Goal: Information Seeking & Learning: Learn about a topic

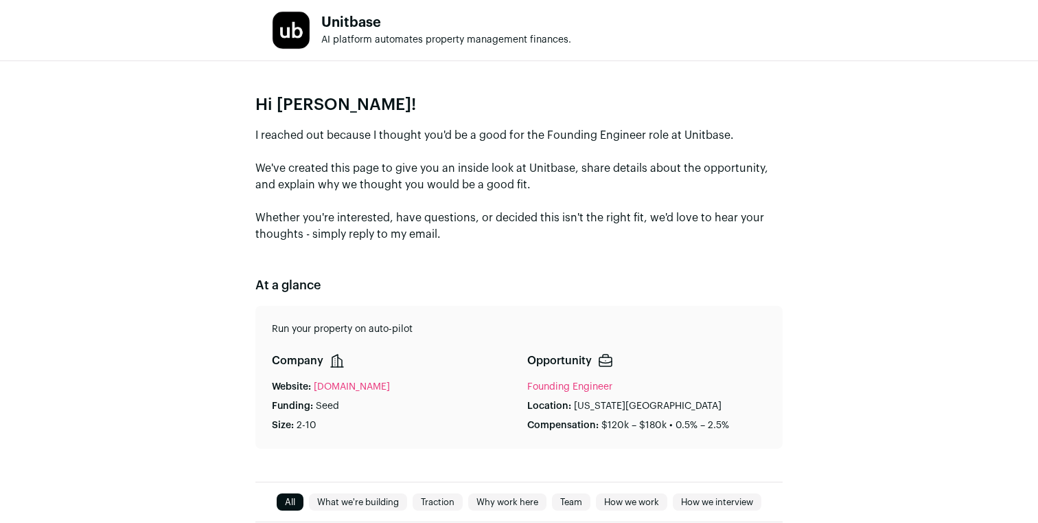
click at [661, 135] on p "I reached out because I thought you'd be a good for the Founding Engineer role …" at bounding box center [518, 184] width 527 height 115
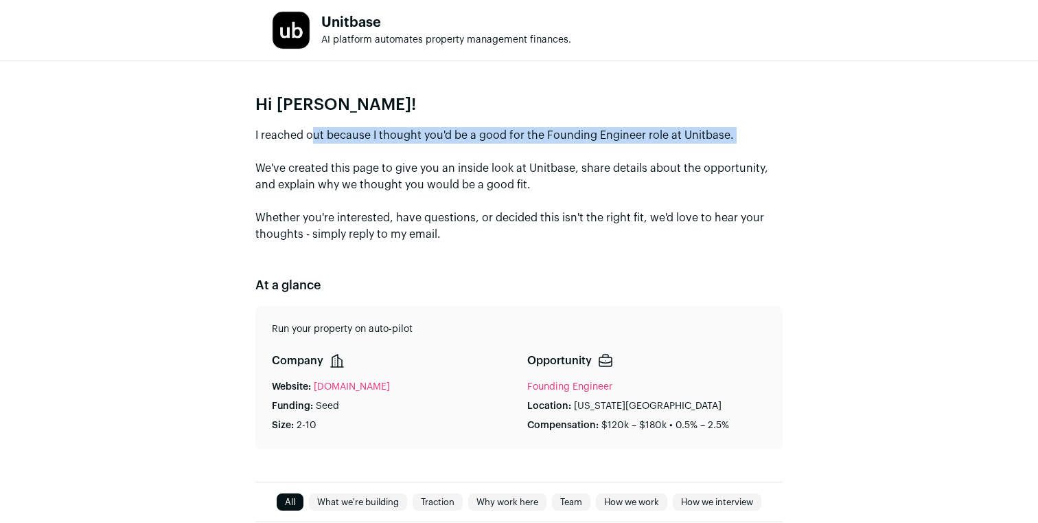
click at [661, 135] on p "I reached out because I thought you'd be a good for the Founding Engineer role …" at bounding box center [518, 184] width 527 height 115
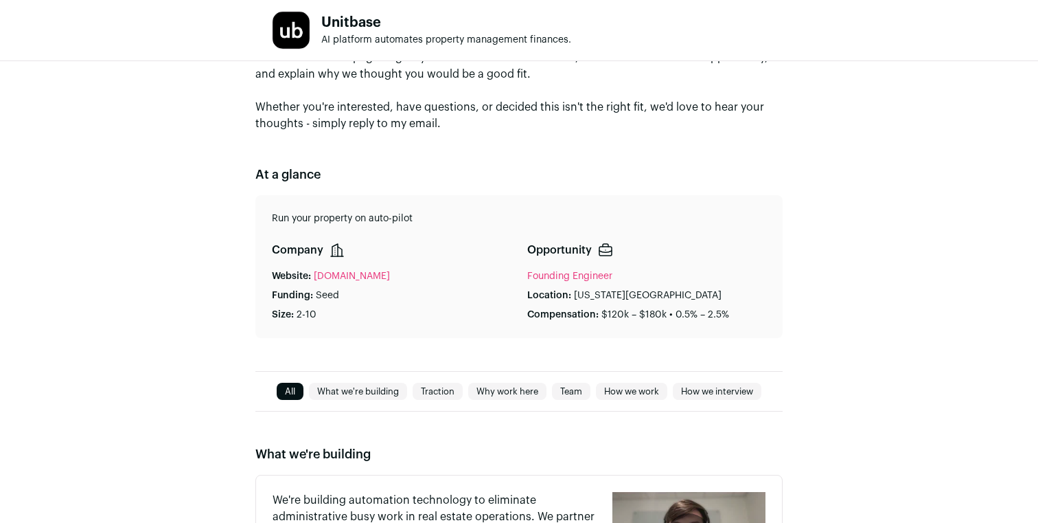
scroll to position [113, 0]
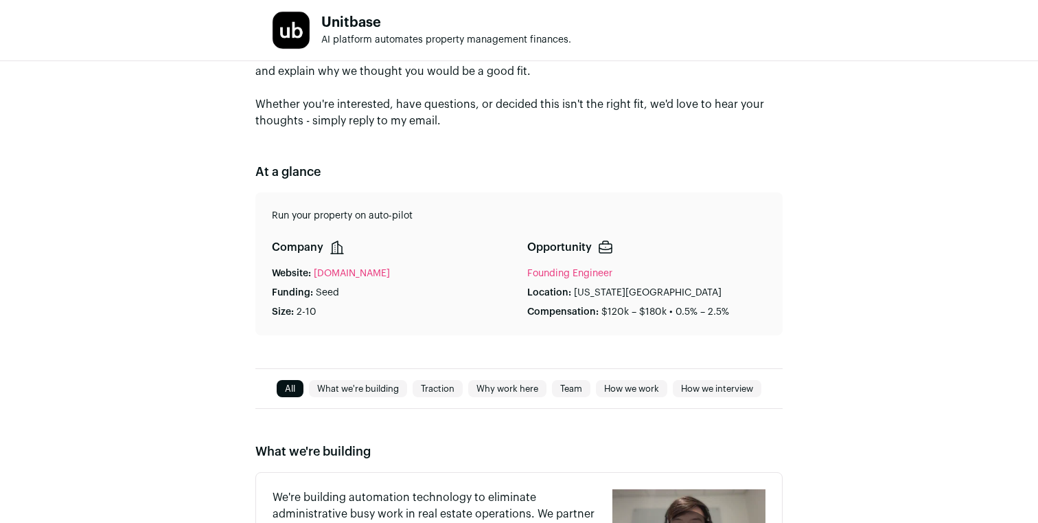
click at [338, 268] on link "[DOMAIN_NAME]" at bounding box center [352, 273] width 76 height 14
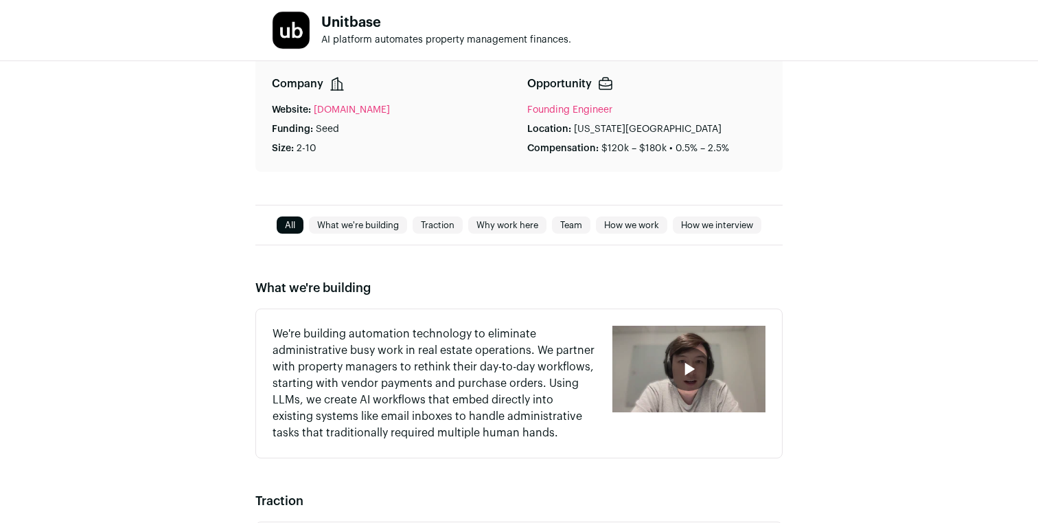
scroll to position [330, 0]
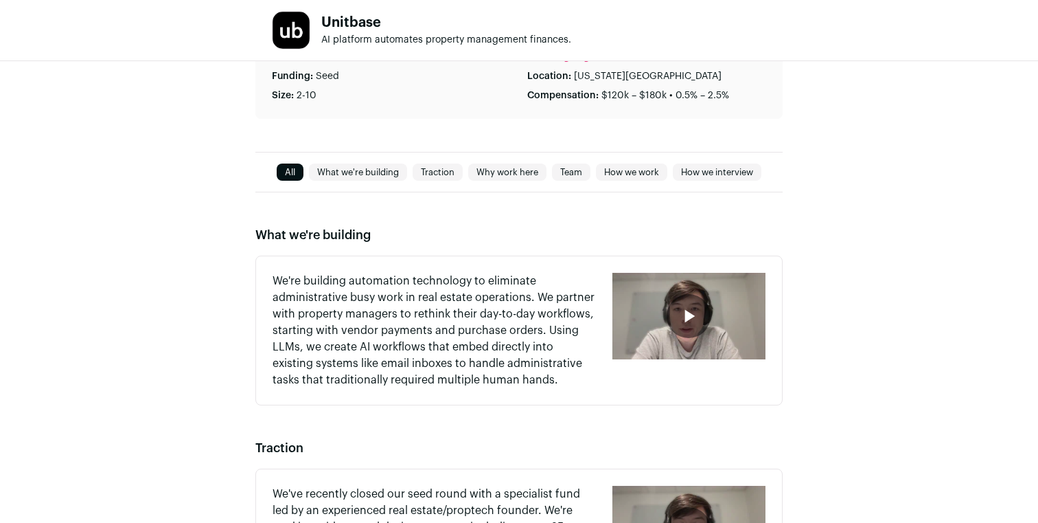
click at [692, 292] on div "button" at bounding box center [689, 316] width 153 height 87
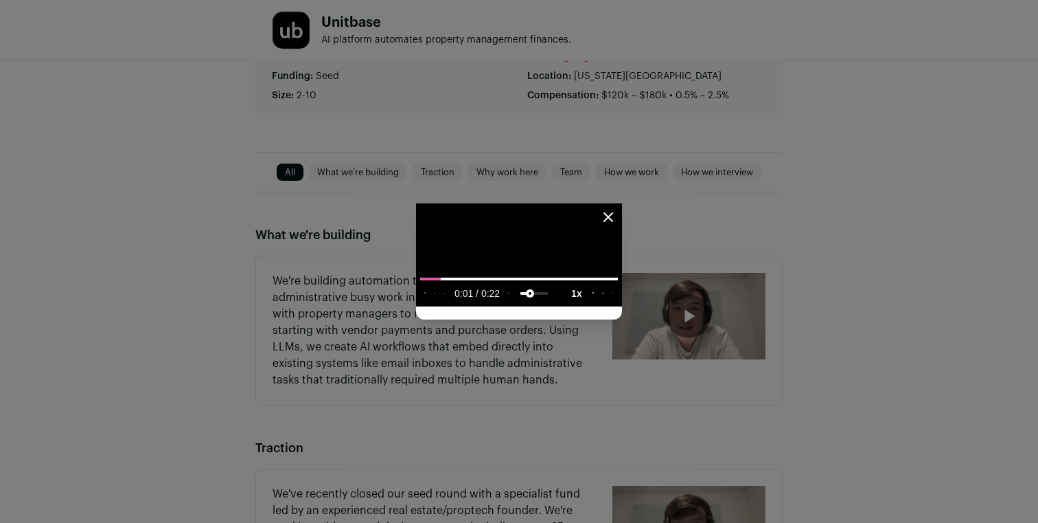
click at [520, 307] on input "volume" at bounding box center [533, 295] width 27 height 23
drag, startPoint x: 250, startPoint y: 495, endPoint x: 238, endPoint y: 497, distance: 12.5
type input "**********"
click at [520, 307] on input "volume" at bounding box center [533, 295] width 27 height 23
click at [617, 209] on icon "Close modal" at bounding box center [608, 217] width 16 height 16
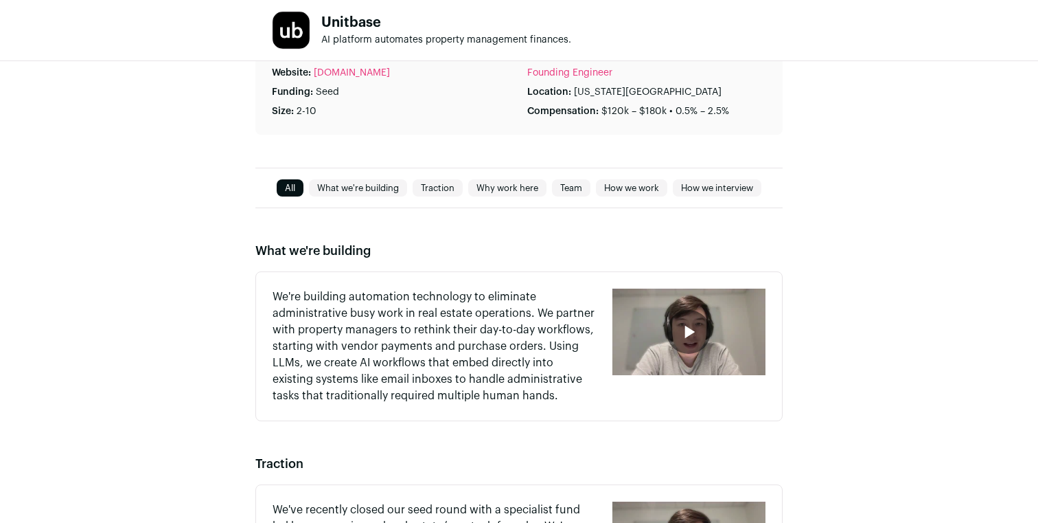
scroll to position [318, 0]
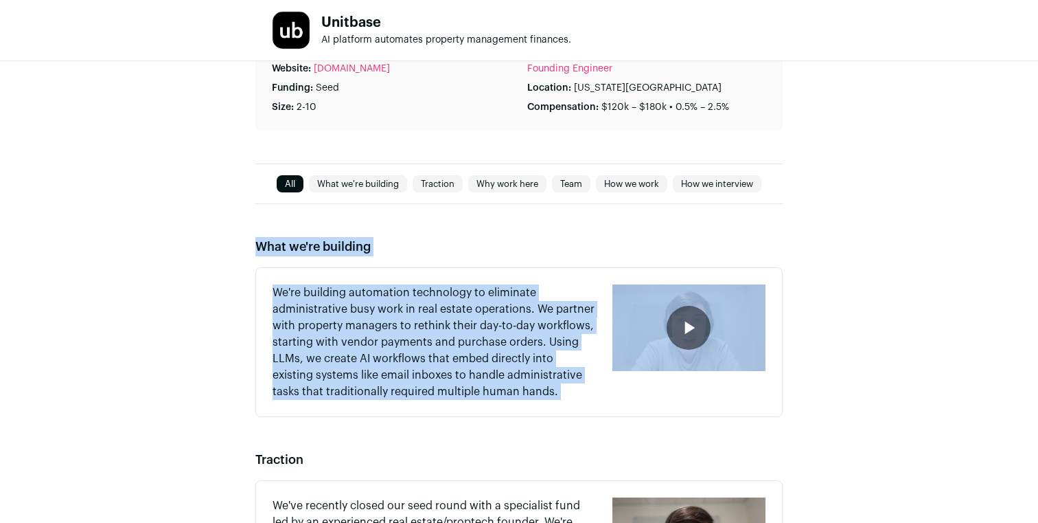
drag, startPoint x: 808, startPoint y: 181, endPoint x: 909, endPoint y: 325, distance: 176.6
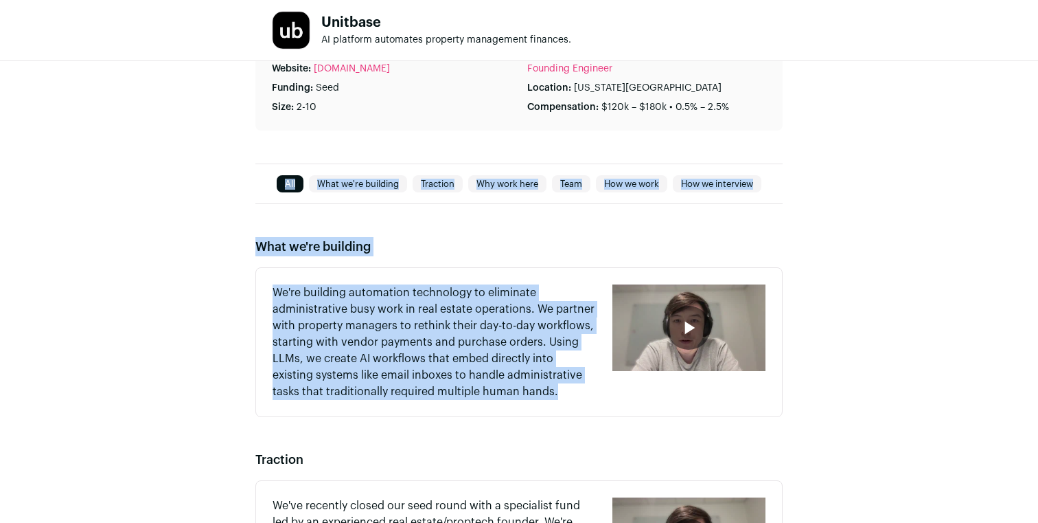
drag, startPoint x: 894, startPoint y: 371, endPoint x: 840, endPoint y: 100, distance: 276.6
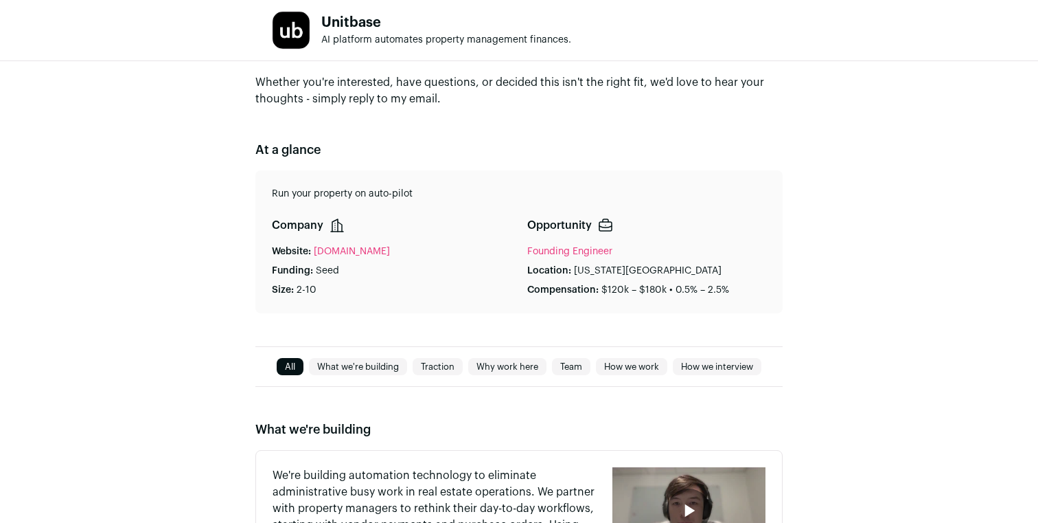
scroll to position [0, 0]
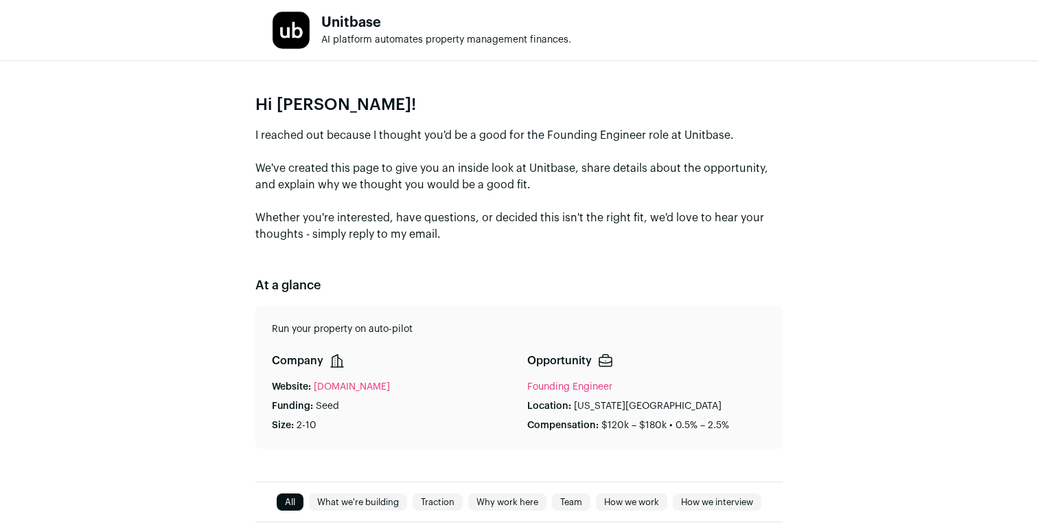
click at [843, 79] on div "Hi [PERSON_NAME]! I reached out because I thought you'd be a good for the Found…" at bounding box center [519, 271] width 1038 height 420
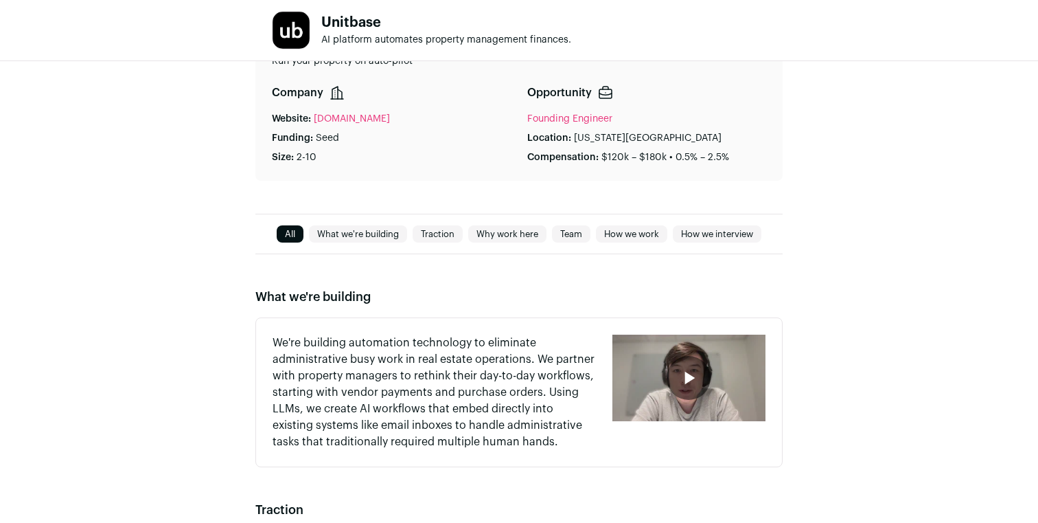
scroll to position [387, 0]
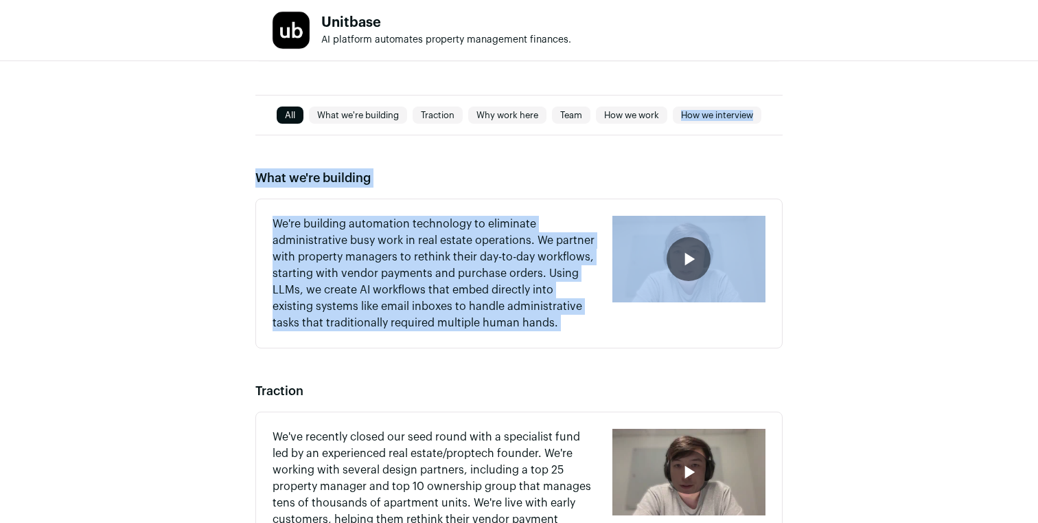
drag, startPoint x: 900, startPoint y: 284, endPoint x: 832, endPoint y: 104, distance: 192.1
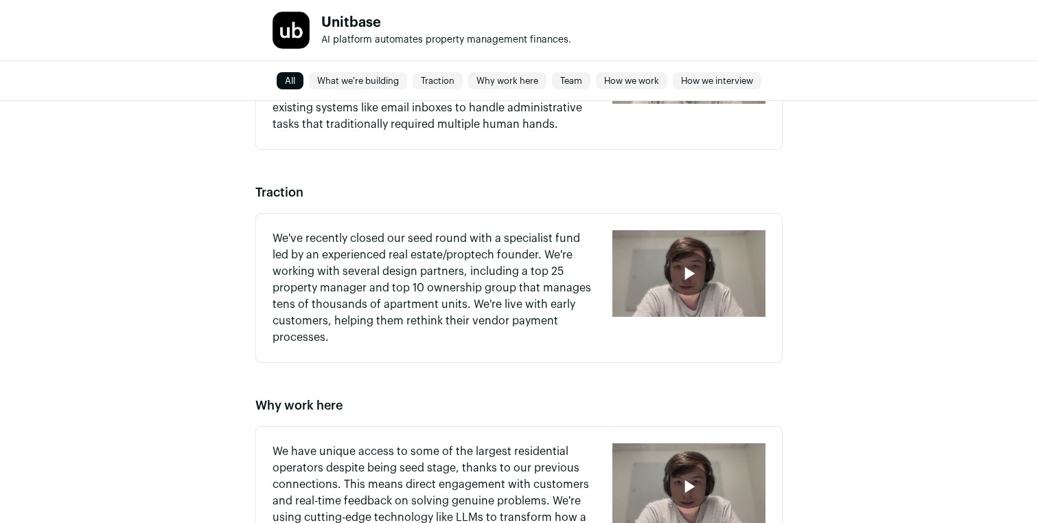
scroll to position [595, 0]
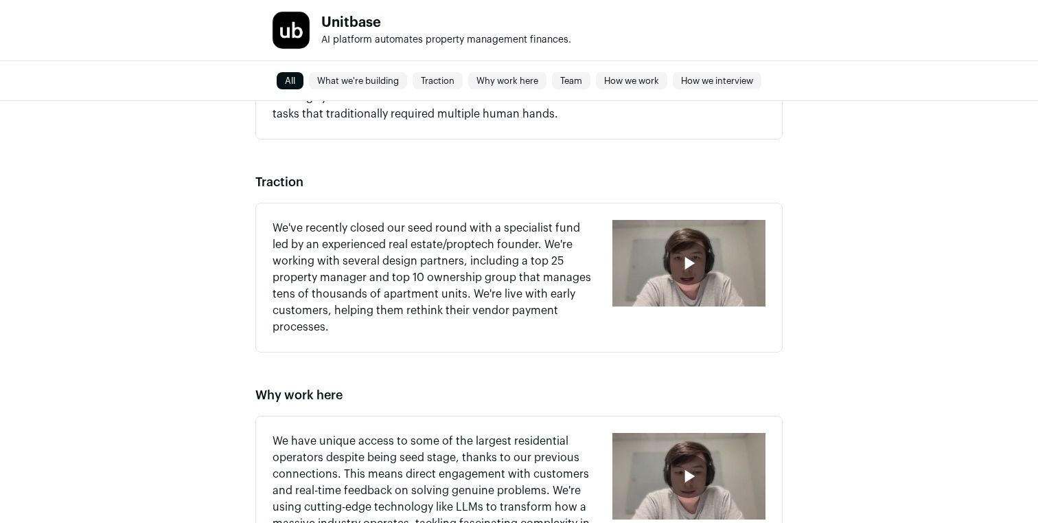
click at [413, 242] on p "We've recently closed our seed round with a specialist fund led by an experienc…" at bounding box center [434, 277] width 323 height 115
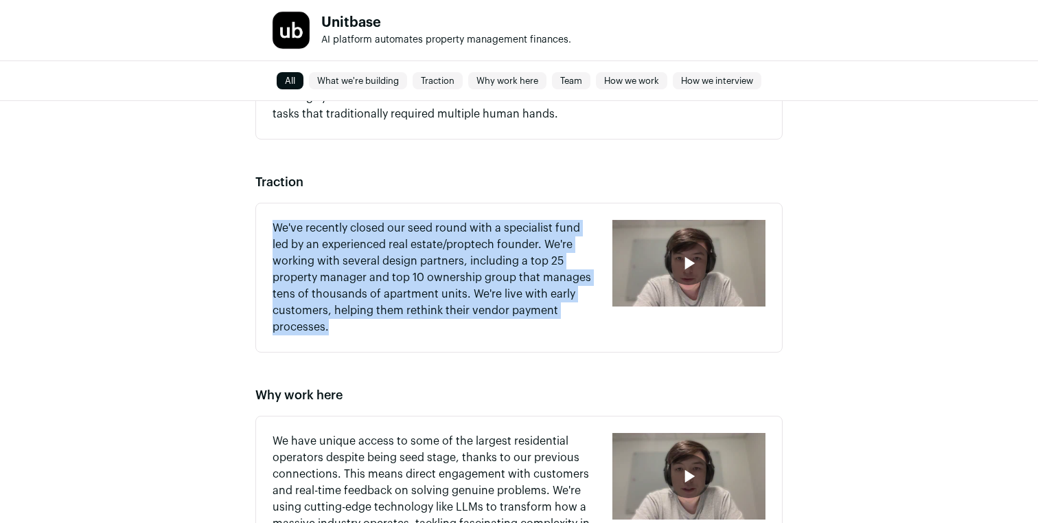
click at [413, 242] on p "We've recently closed our seed round with a specialist fund led by an experienc…" at bounding box center [434, 277] width 323 height 115
click at [435, 328] on p "We've recently closed our seed round with a specialist fund led by an experienc…" at bounding box center [434, 277] width 323 height 115
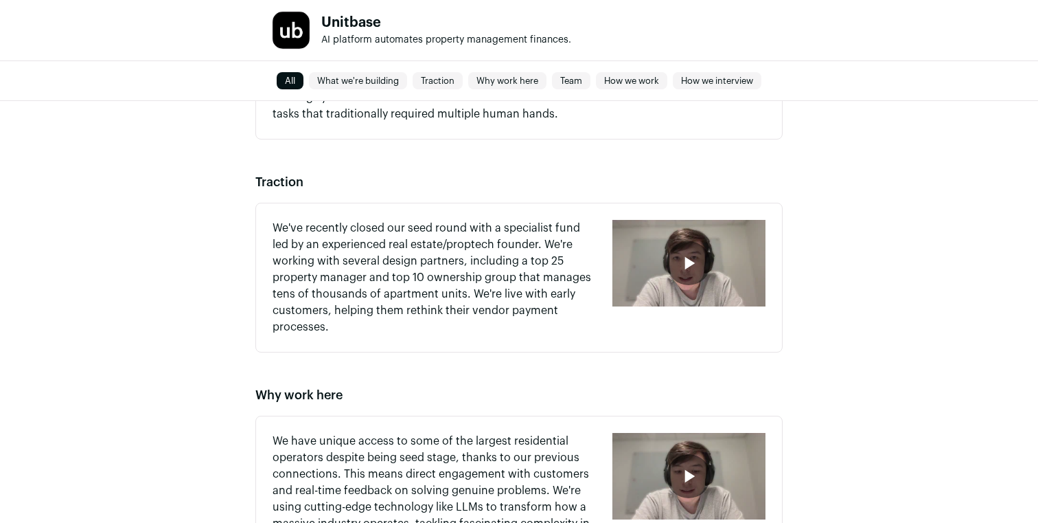
click at [436, 328] on p "We've recently closed our seed round with a specialist fund led by an experienc…" at bounding box center [434, 277] width 323 height 115
click at [435, 328] on p "We've recently closed our seed round with a specialist fund led by an experienc…" at bounding box center [434, 277] width 323 height 115
click at [436, 329] on p "We've recently closed our seed round with a specialist fund led by an experienc…" at bounding box center [434, 277] width 323 height 115
click at [439, 332] on p "We've recently closed our seed round with a specialist fund led by an experienc…" at bounding box center [434, 277] width 323 height 115
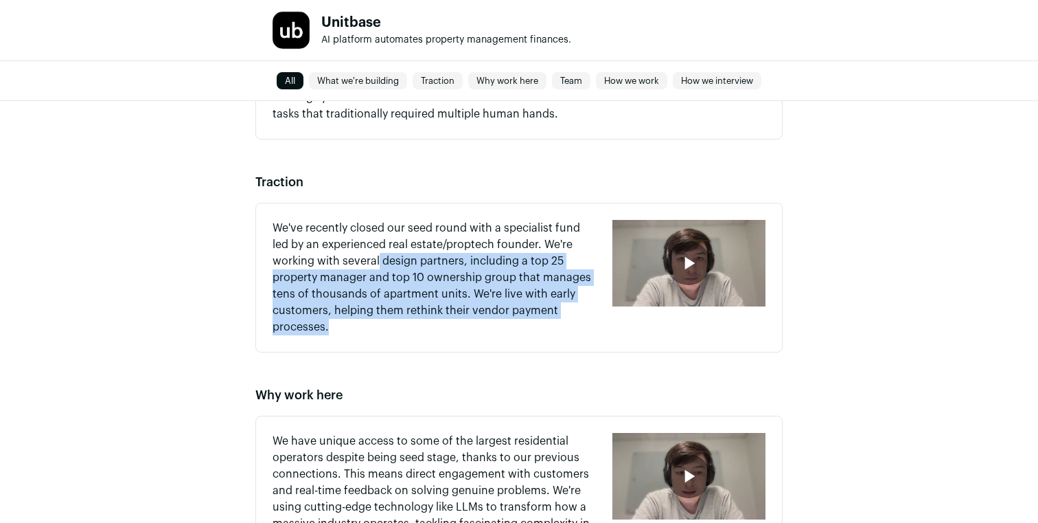
drag, startPoint x: 439, startPoint y: 331, endPoint x: 376, endPoint y: 251, distance: 102.2
click at [376, 251] on p "We've recently closed our seed round with a specialist fund led by an experienc…" at bounding box center [434, 277] width 323 height 115
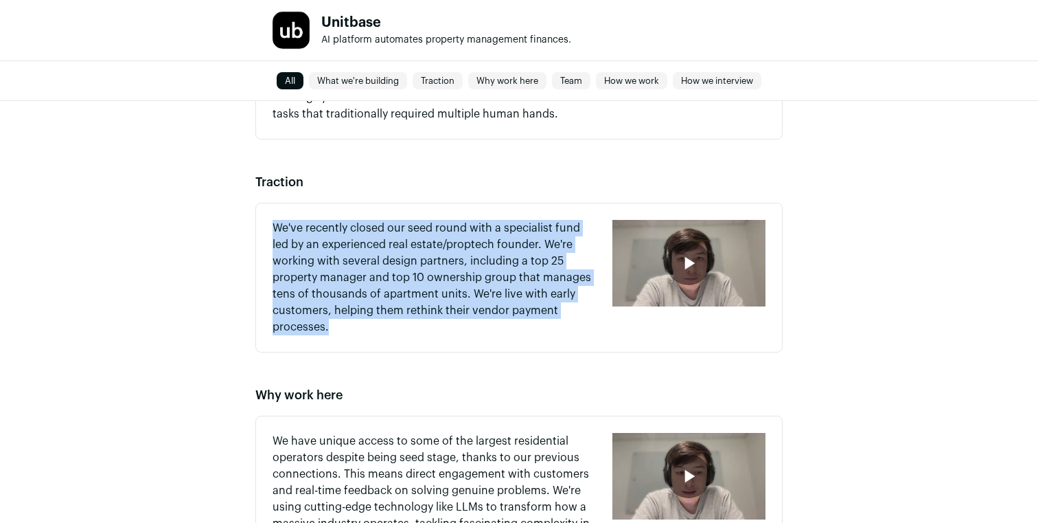
drag, startPoint x: 311, startPoint y: 203, endPoint x: 446, endPoint y: 327, distance: 183.7
click at [446, 327] on div "We've recently closed our seed round with a specialist fund led by an experienc…" at bounding box center [518, 278] width 527 height 150
click at [446, 327] on p "We've recently closed our seed round with a specialist fund led by an experienc…" at bounding box center [434, 277] width 323 height 115
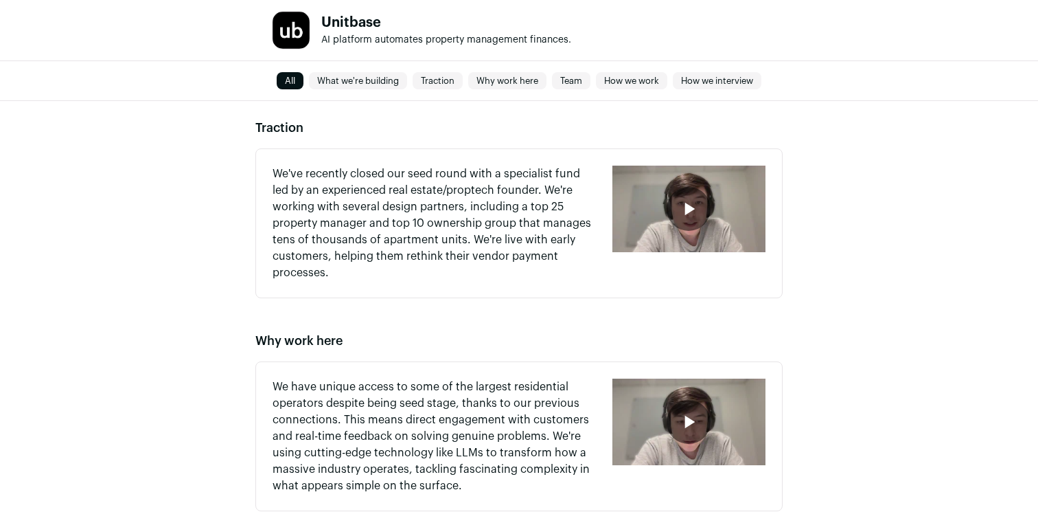
scroll to position [689, 0]
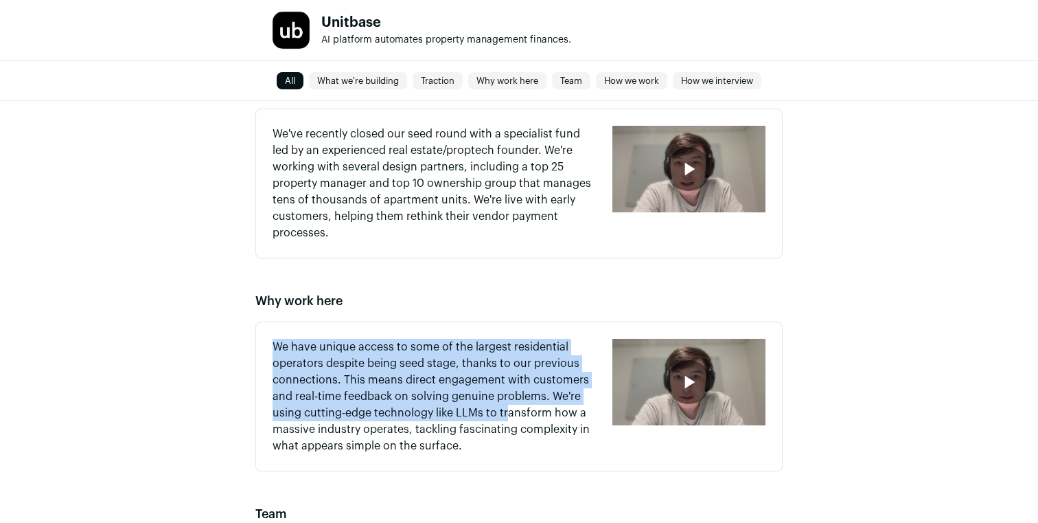
drag, startPoint x: 455, startPoint y: 336, endPoint x: 504, endPoint y: 416, distance: 93.4
click at [505, 416] on div "We have unique access to some of the largest residential operators despite bein…" at bounding box center [518, 396] width 527 height 150
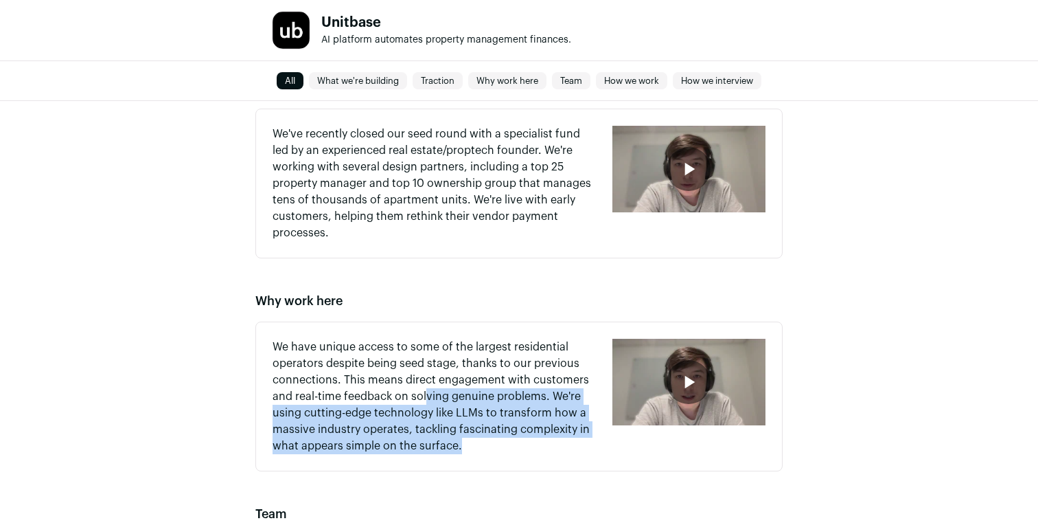
drag, startPoint x: 457, startPoint y: 466, endPoint x: 402, endPoint y: 354, distance: 124.7
click at [407, 364] on div "We have unique access to some of the largest residential operators despite bein…" at bounding box center [518, 396] width 527 height 150
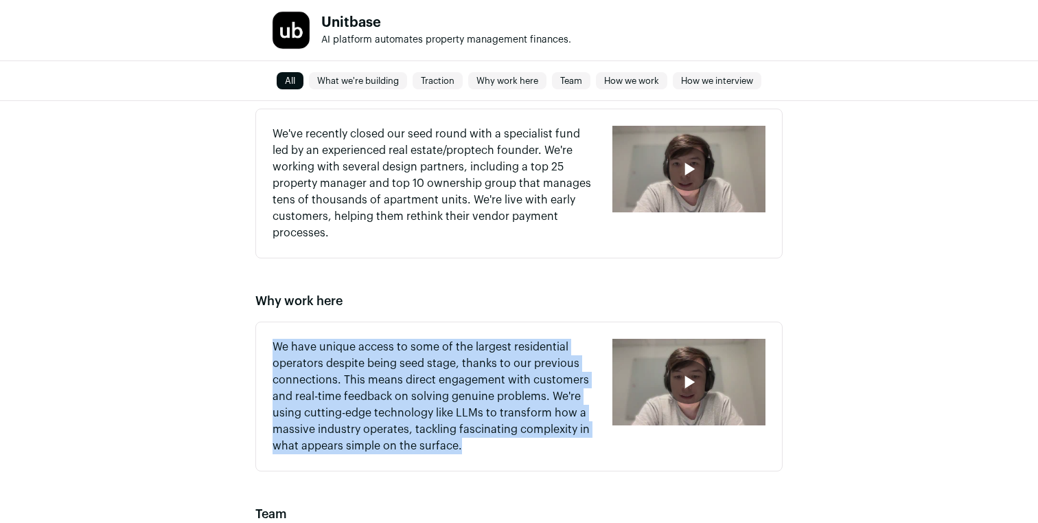
drag, startPoint x: 387, startPoint y: 333, endPoint x: 518, endPoint y: 477, distance: 194.9
click at [518, 477] on div "What we're building We're building automation technology to eliminate administr…" at bounding box center [519, 475] width 1038 height 1287
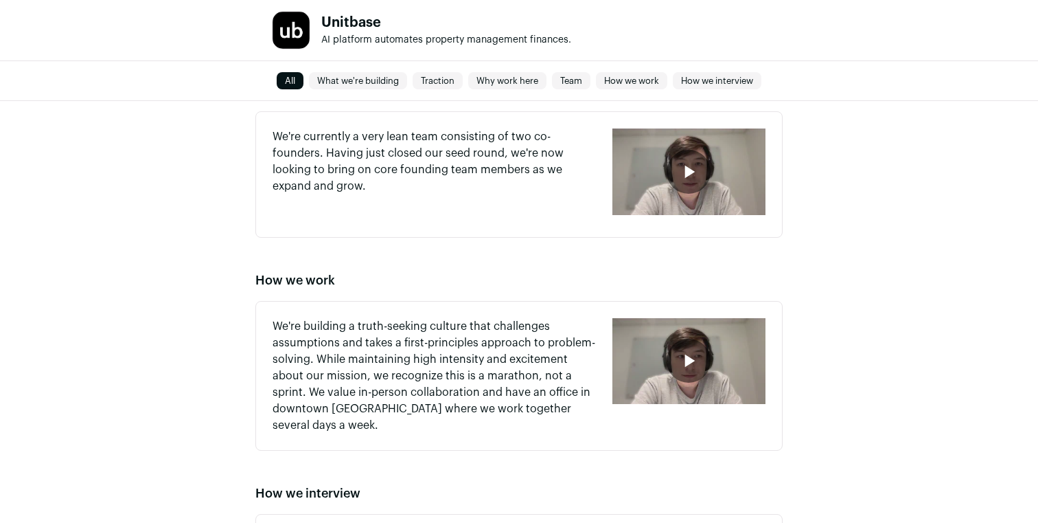
scroll to position [1142, 0]
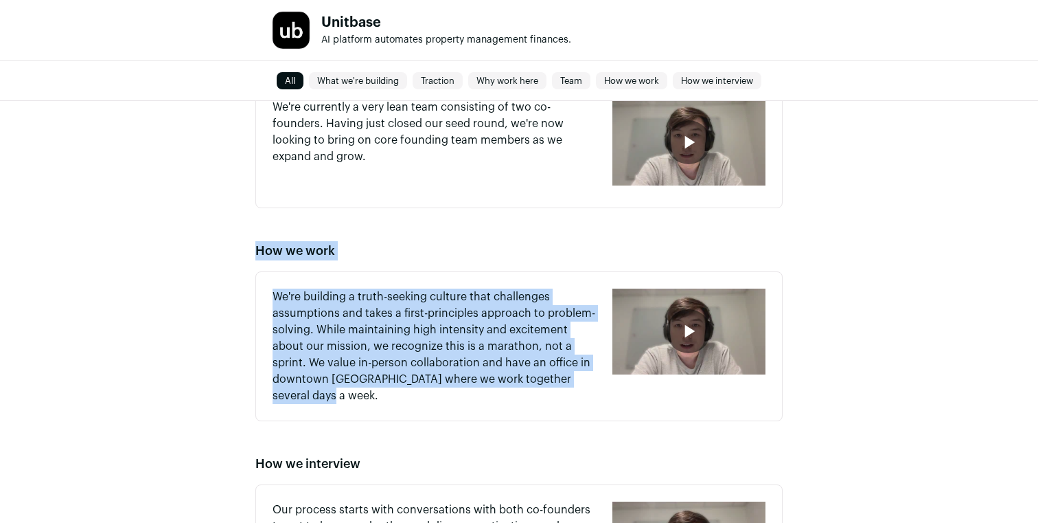
drag, startPoint x: 436, startPoint y: 392, endPoint x: 332, endPoint y: 229, distance: 193.3
click at [332, 230] on div "What we're building We're building automation technology to eliminate administr…" at bounding box center [519, 23] width 1038 height 1287
click at [332, 229] on div "What we're building We're building automation technology to eliminate administr…" at bounding box center [519, 23] width 1038 height 1287
drag, startPoint x: 322, startPoint y: 227, endPoint x: 525, endPoint y: 409, distance: 271.8
click at [525, 409] on div "What we're building We're building automation technology to eliminate administr…" at bounding box center [519, 23] width 1038 height 1287
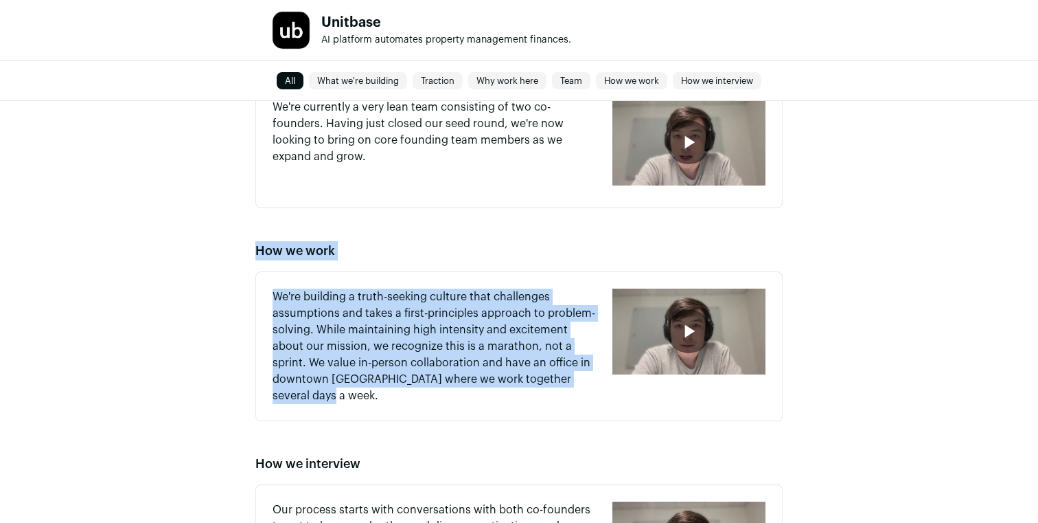
click at [525, 409] on div "We're building a truth-seeking culture that challenges assumptions and takes a …" at bounding box center [518, 346] width 527 height 150
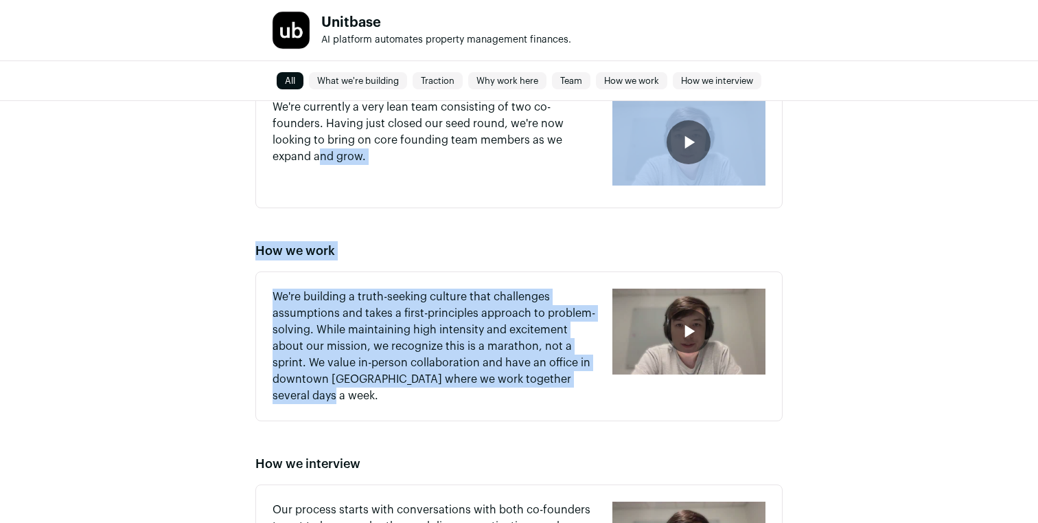
drag, startPoint x: 525, startPoint y: 409, endPoint x: 317, endPoint y: 162, distance: 322.6
click at [317, 163] on div "What we're building We're building automation technology to eliminate administr…" at bounding box center [519, 23] width 1038 height 1287
click at [316, 183] on div "We're currently a very lean team consisting of two co-founders. Having just clo…" at bounding box center [434, 145] width 323 height 92
drag, startPoint x: 331, startPoint y: 219, endPoint x: 528, endPoint y: 389, distance: 260.5
click at [528, 389] on div "What we're building We're building automation technology to eliminate administr…" at bounding box center [519, 23] width 1038 height 1287
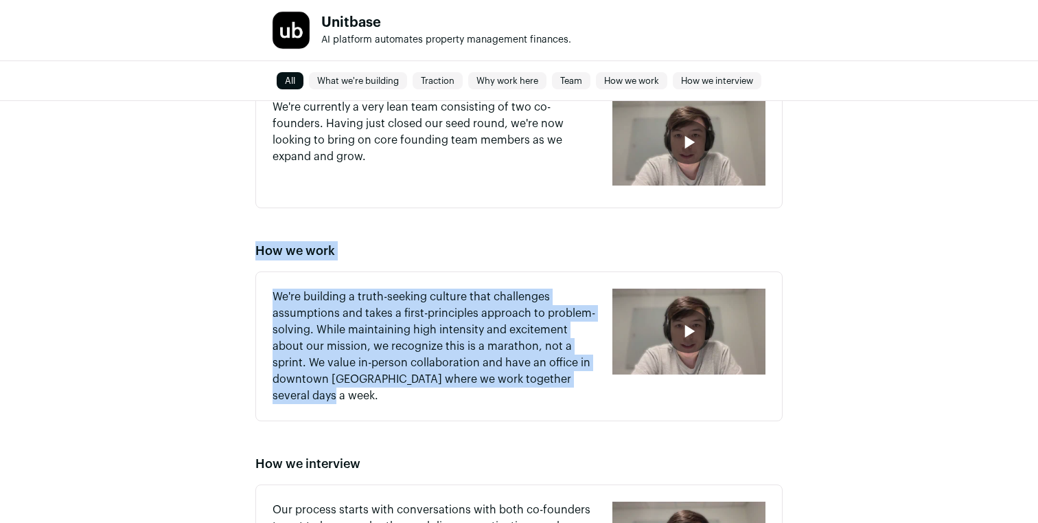
drag, startPoint x: 512, startPoint y: 410, endPoint x: 242, endPoint y: 244, distance: 316.6
click at [242, 244] on div "What we're building We're building automation technology to eliminate administr…" at bounding box center [519, 23] width 1038 height 1287
click at [240, 243] on div "What we're building We're building automation technology to eliminate administr…" at bounding box center [519, 23] width 1038 height 1287
drag, startPoint x: 240, startPoint y: 243, endPoint x: 411, endPoint y: 381, distance: 220.3
click at [411, 381] on div "What we're building We're building automation technology to eliminate administr…" at bounding box center [519, 23] width 1038 height 1287
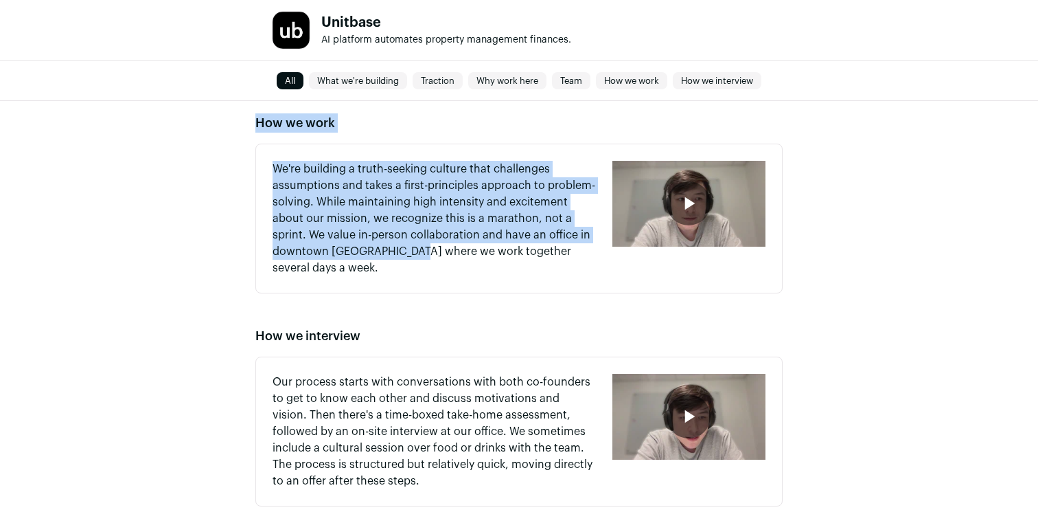
scroll to position [1272, 0]
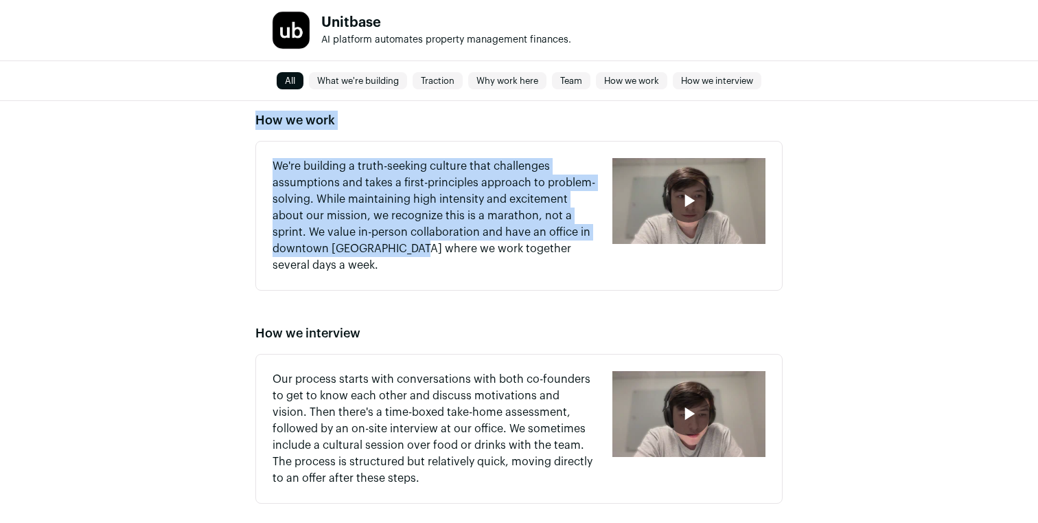
click at [503, 177] on p "We're building a truth-seeking culture that challenges assumptions and takes a …" at bounding box center [434, 215] width 323 height 115
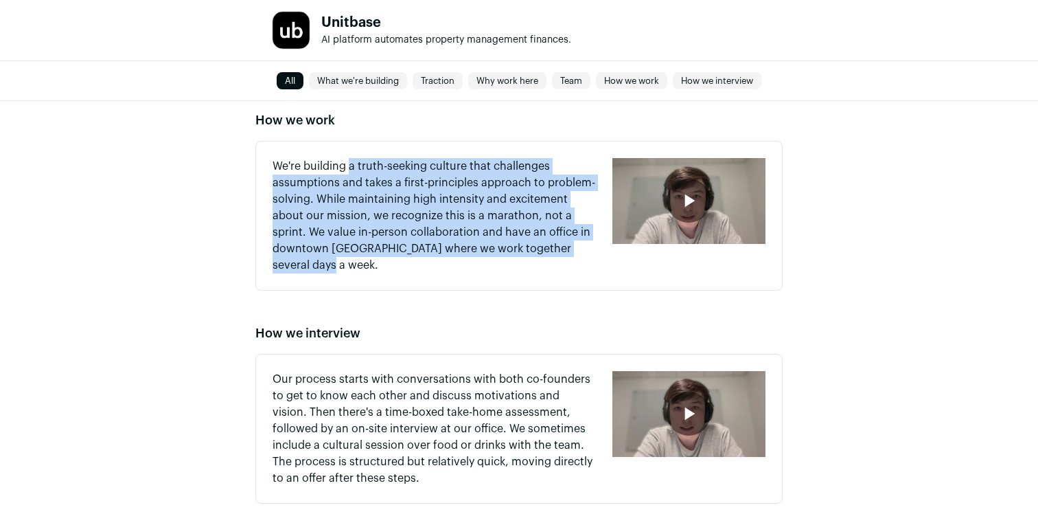
drag, startPoint x: 455, startPoint y: 284, endPoint x: 347, endPoint y: 159, distance: 165.0
click at [347, 159] on div "We're building a truth-seeking culture that challenges assumptions and takes a …" at bounding box center [518, 216] width 527 height 150
drag, startPoint x: 259, startPoint y: 119, endPoint x: 431, endPoint y: 283, distance: 237.5
click at [431, 279] on section "How we work We're building a truth-seeking culture that challenges assumptions …" at bounding box center [518, 201] width 527 height 180
click at [431, 283] on div "We're building a truth-seeking culture that challenges assumptions and takes a …" at bounding box center [518, 216] width 527 height 150
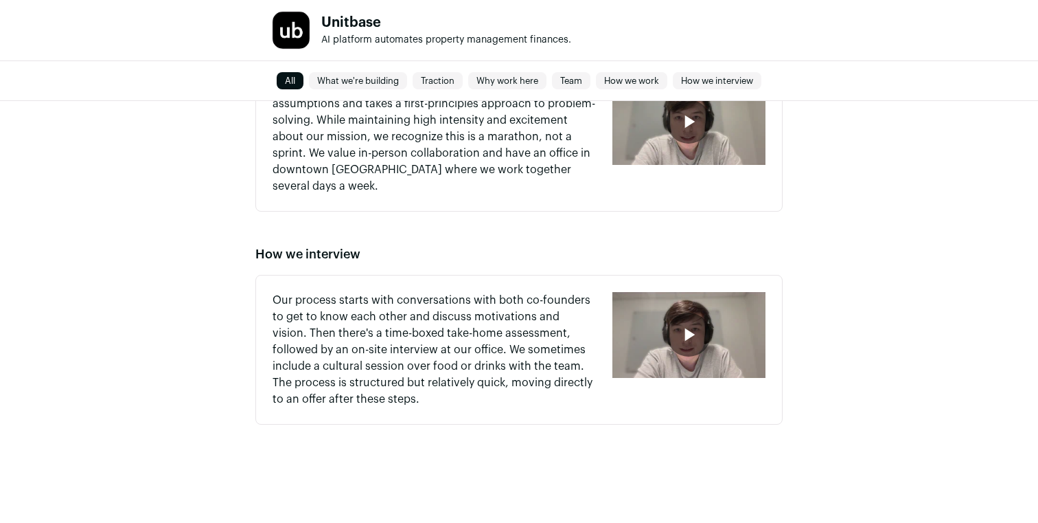
scroll to position [1144, 0]
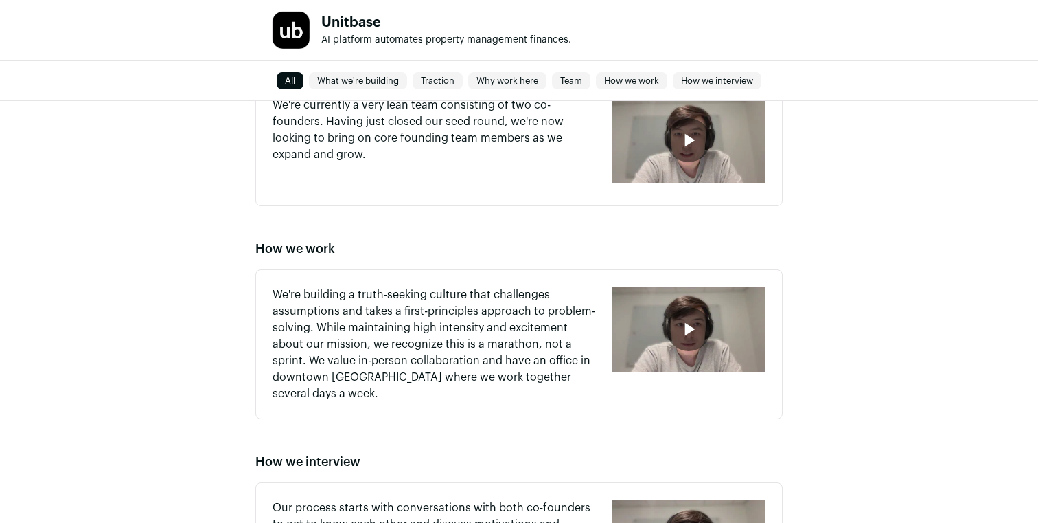
click at [687, 327] on icon "button" at bounding box center [690, 329] width 10 height 13
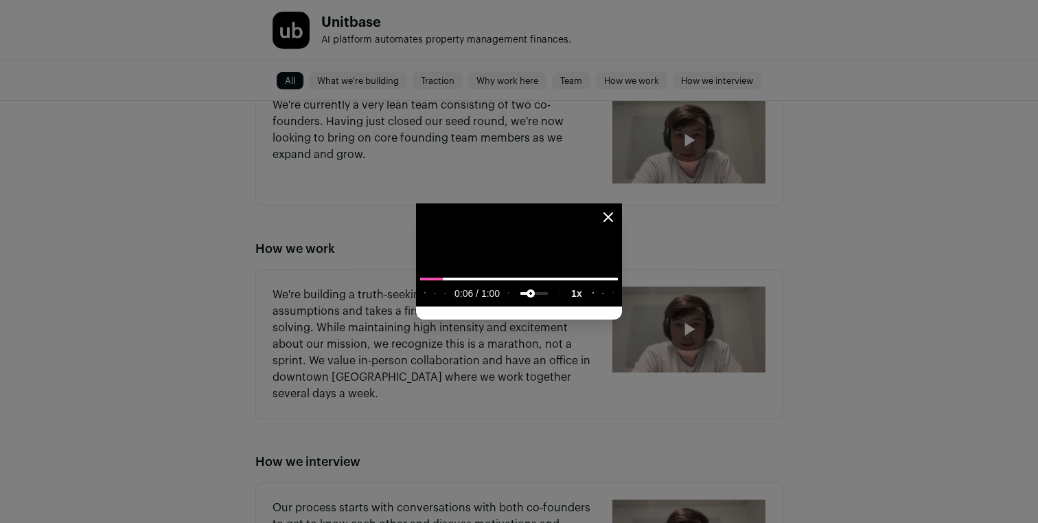
click at [520, 307] on input "volume" at bounding box center [533, 295] width 27 height 23
drag, startPoint x: 249, startPoint y: 496, endPoint x: 239, endPoint y: 492, distance: 10.5
type input "**********"
click at [520, 307] on input "volume" at bounding box center [533, 295] width 27 height 23
click at [617, 209] on icon "Close modal" at bounding box center [608, 217] width 16 height 16
